Goal: Navigation & Orientation: Find specific page/section

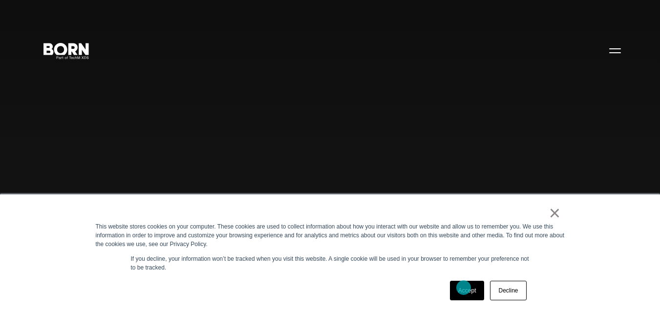
click at [464, 288] on link "Accept" at bounding box center [467, 291] width 35 height 20
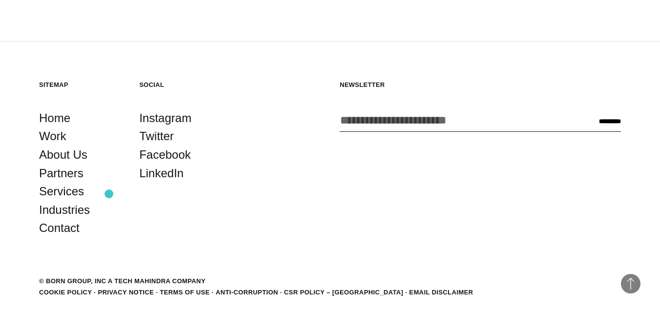
scroll to position [2379, 0]
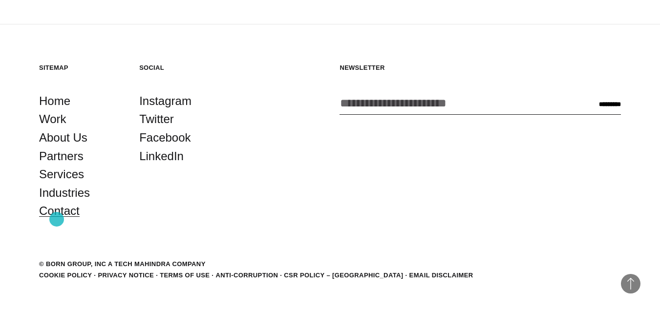
click at [57, 219] on link "Contact" at bounding box center [59, 211] width 41 height 19
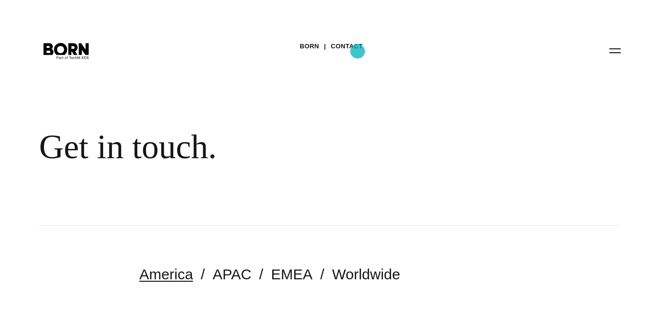
click at [356, 49] on link "Contact" at bounding box center [347, 46] width 32 height 15
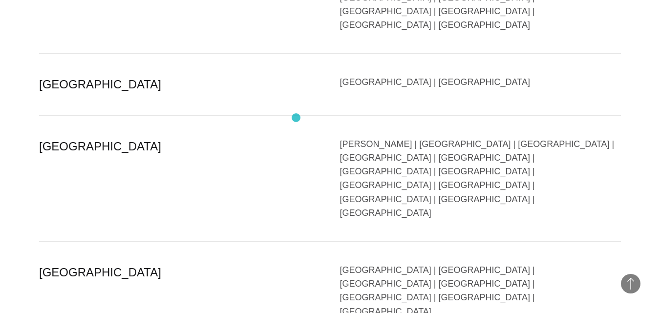
scroll to position [2345, 0]
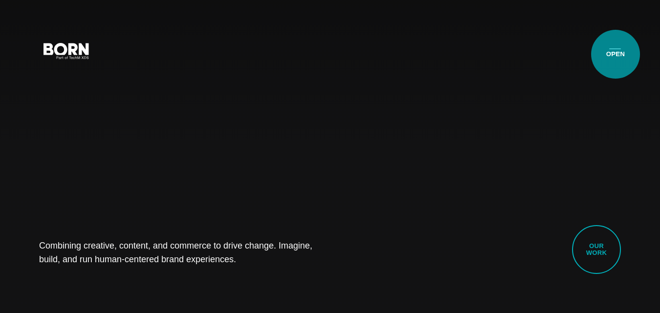
click at [616, 54] on button "Primary Menu" at bounding box center [614, 50] width 23 height 21
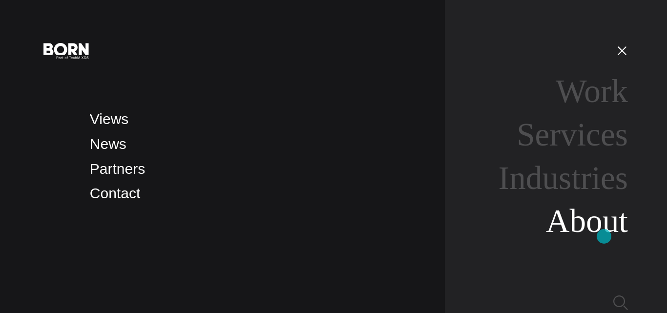
click at [604, 236] on link "About" at bounding box center [587, 221] width 82 height 37
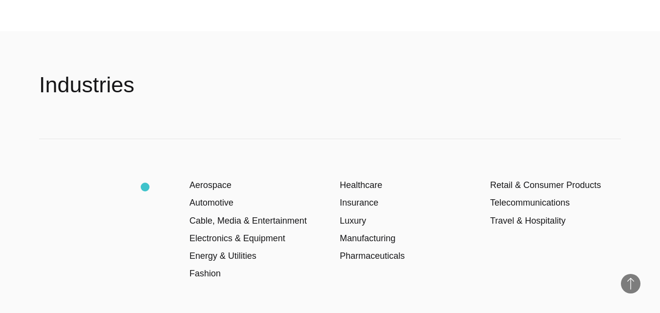
scroll to position [1368, 0]
